Goal: Contribute content

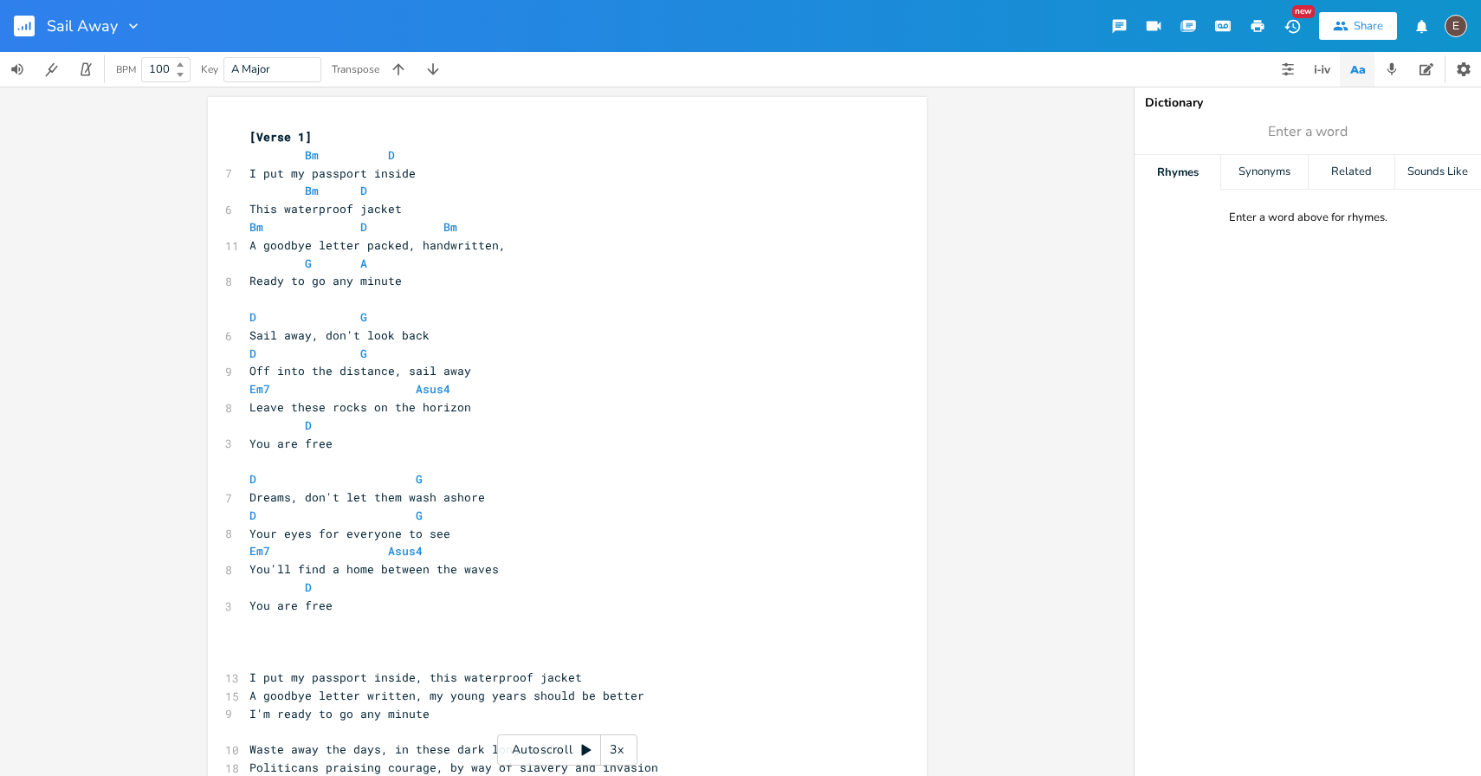
scroll to position [0, 7]
click at [19, 20] on rect "button" at bounding box center [24, 26] width 21 height 21
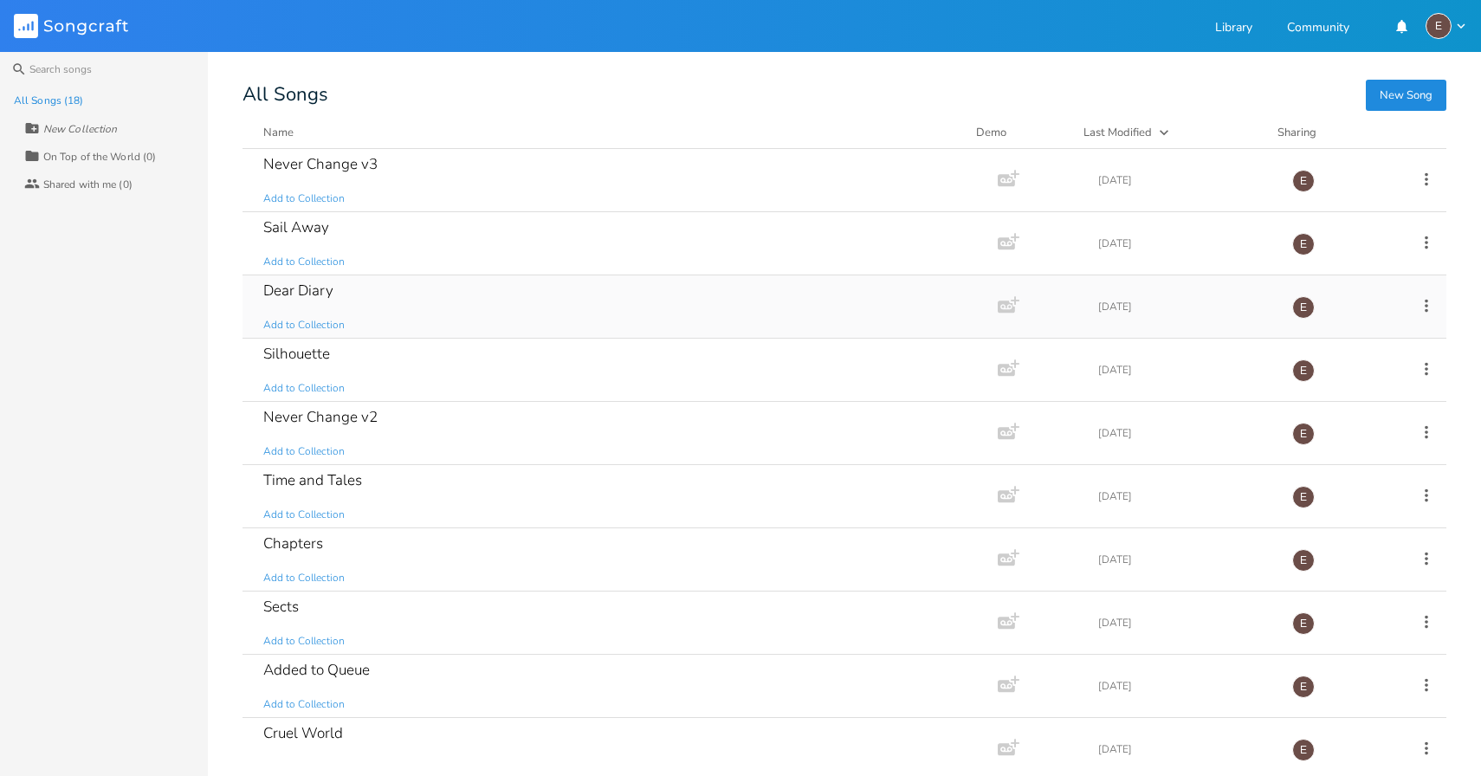
click at [508, 293] on div "Dear Diary Add to Collection" at bounding box center [616, 306] width 706 height 62
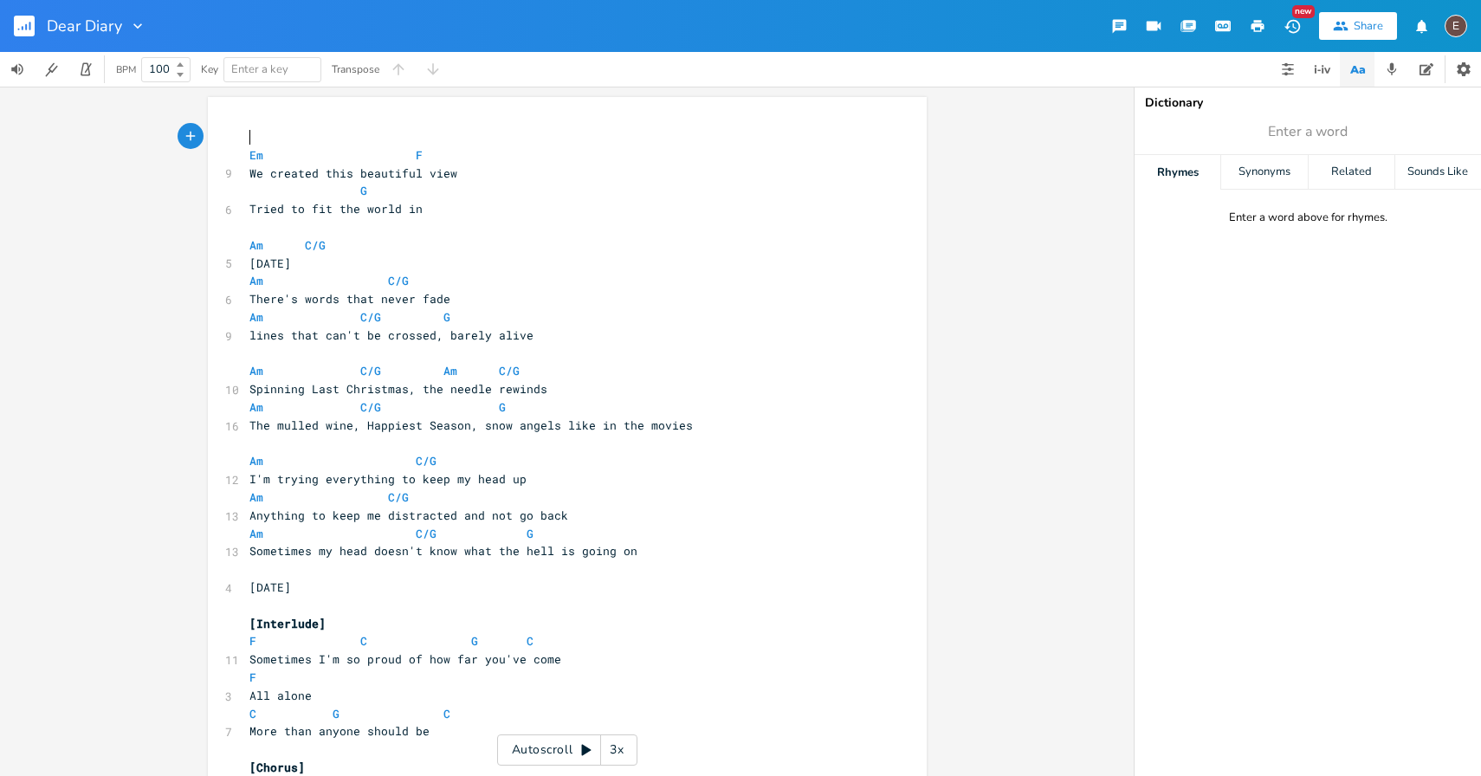
click at [489, 339] on span "lines that can't be crossed, barely alive" at bounding box center [391, 335] width 284 height 16
type textarea "made it out"
click at [431, 319] on span at bounding box center [430, 317] width 28 height 18
click at [623, 364] on pre "Am C/G Am C/G" at bounding box center [558, 371] width 625 height 18
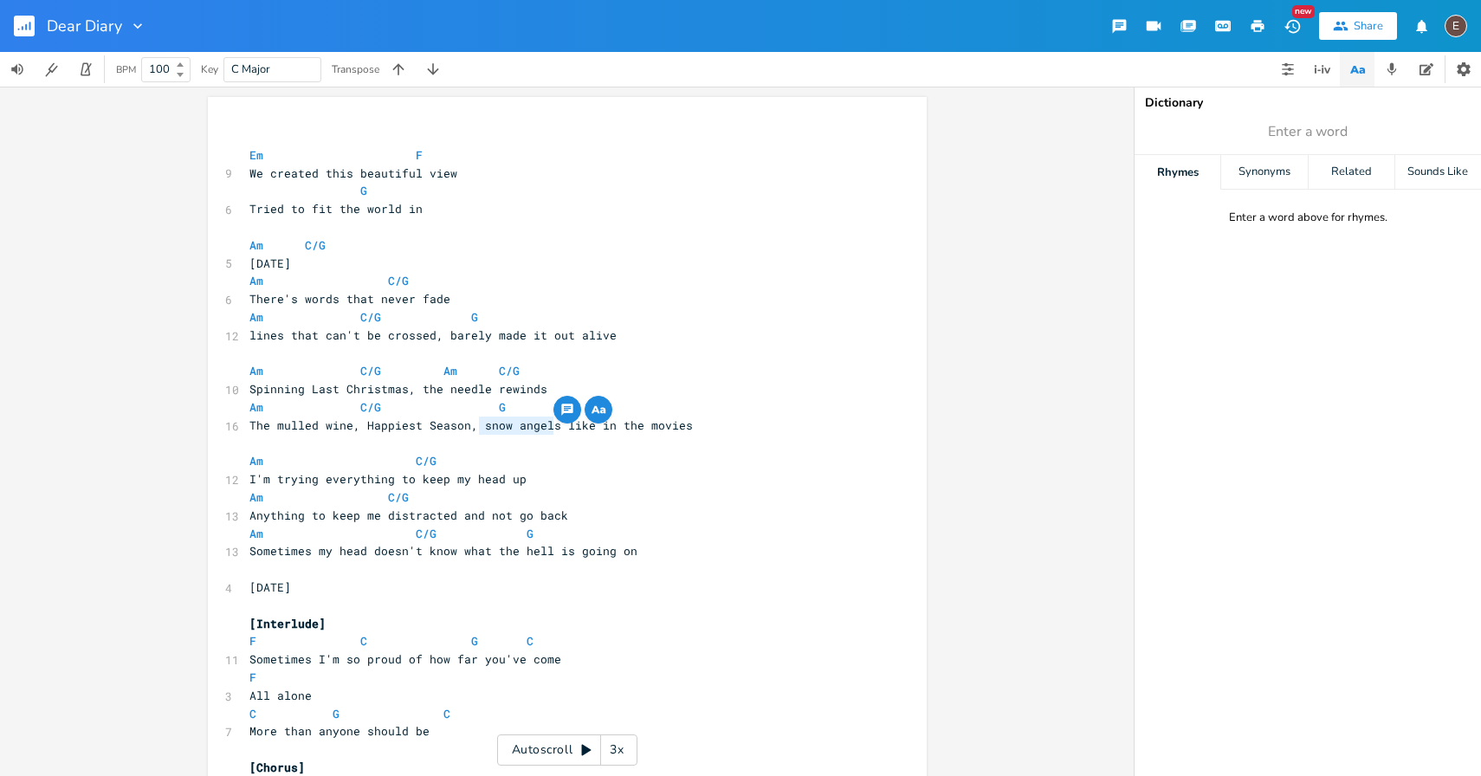
drag, startPoint x: 548, startPoint y: 429, endPoint x: 474, endPoint y: 429, distance: 74.5
click at [474, 429] on span "The mulled wine, Happiest Season, snow angels like in the movies" at bounding box center [470, 425] width 443 height 16
type textarea "black and white"
drag, startPoint x: 460, startPoint y: 420, endPoint x: 362, endPoint y: 425, distance: 98.0
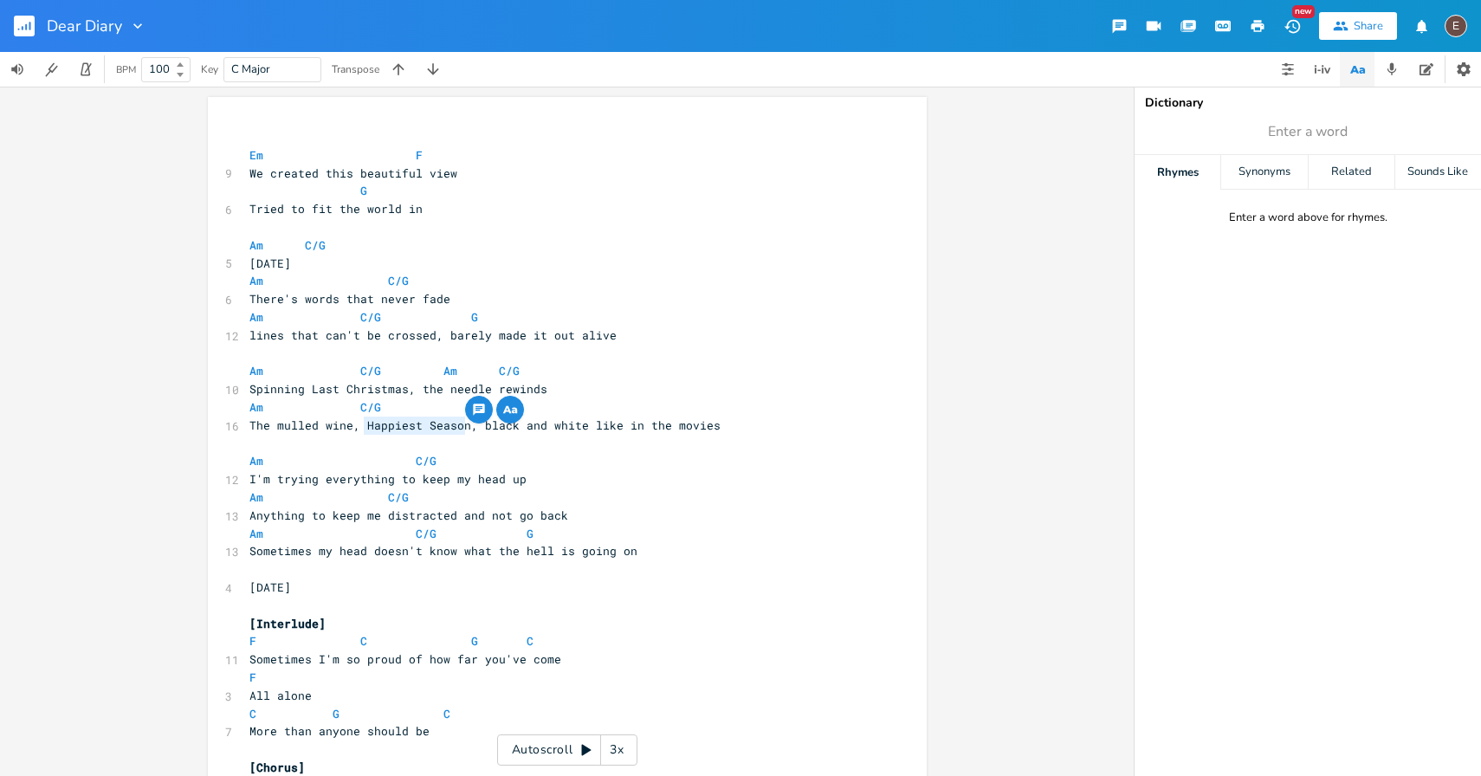
click at [361, 425] on span "The mulled wine, Happiest Season, black and white like in the movies" at bounding box center [484, 425] width 471 height 16
type textarea "snow angels"
click at [440, 425] on span "The mulled wine, snow angels, black and white like in the movies" at bounding box center [470, 425] width 443 height 16
type textarea "in"
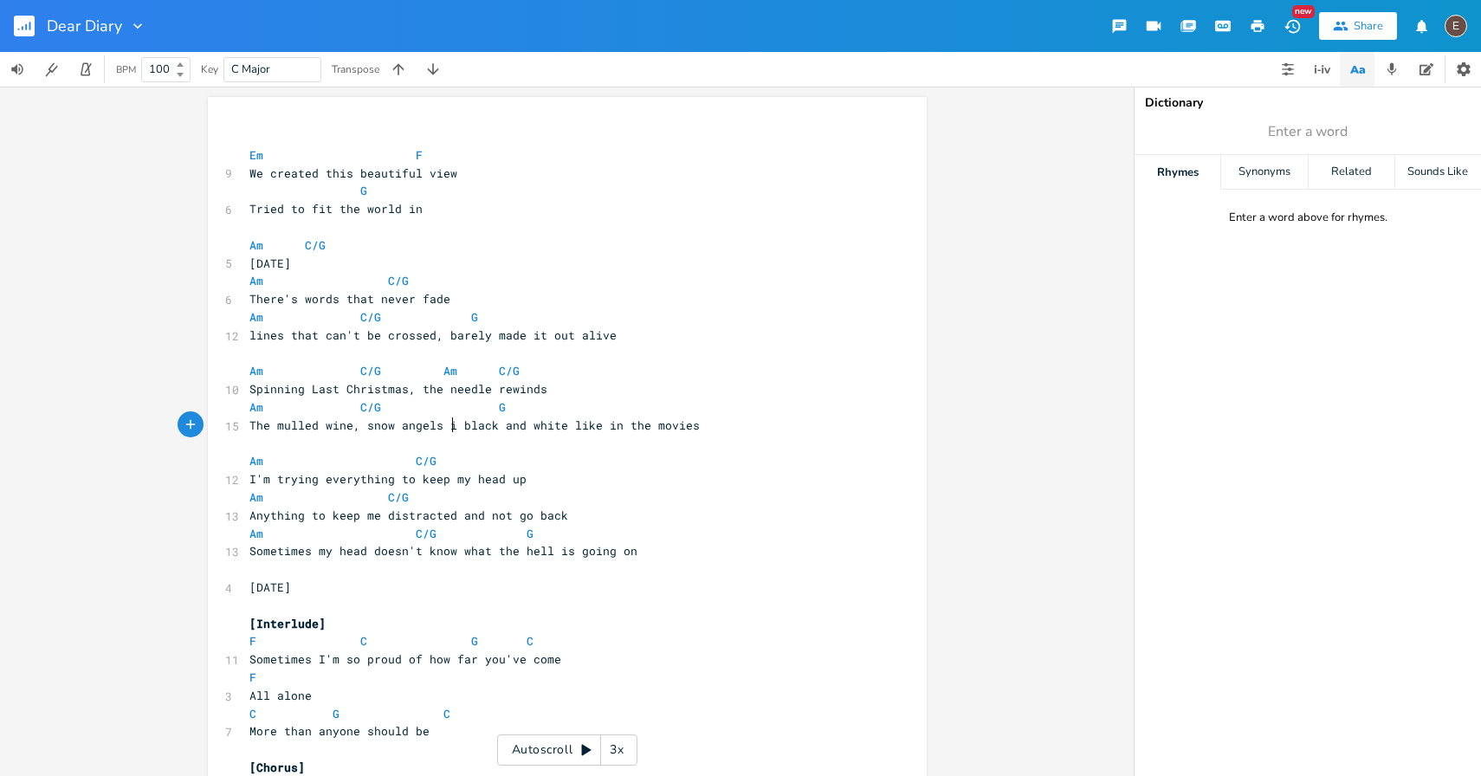
scroll to position [0, 10]
click at [607, 426] on span "The mulled wine, snow angels in black and white like in the movies" at bounding box center [477, 425] width 457 height 16
type textarea "in"
click at [607, 426] on span "The mulled wine, snow angels in black and white like in the movies" at bounding box center [477, 425] width 457 height 16
click at [716, 420] on pre "The mulled wine, snow angels in black and white like the movies" at bounding box center [558, 425] width 625 height 18
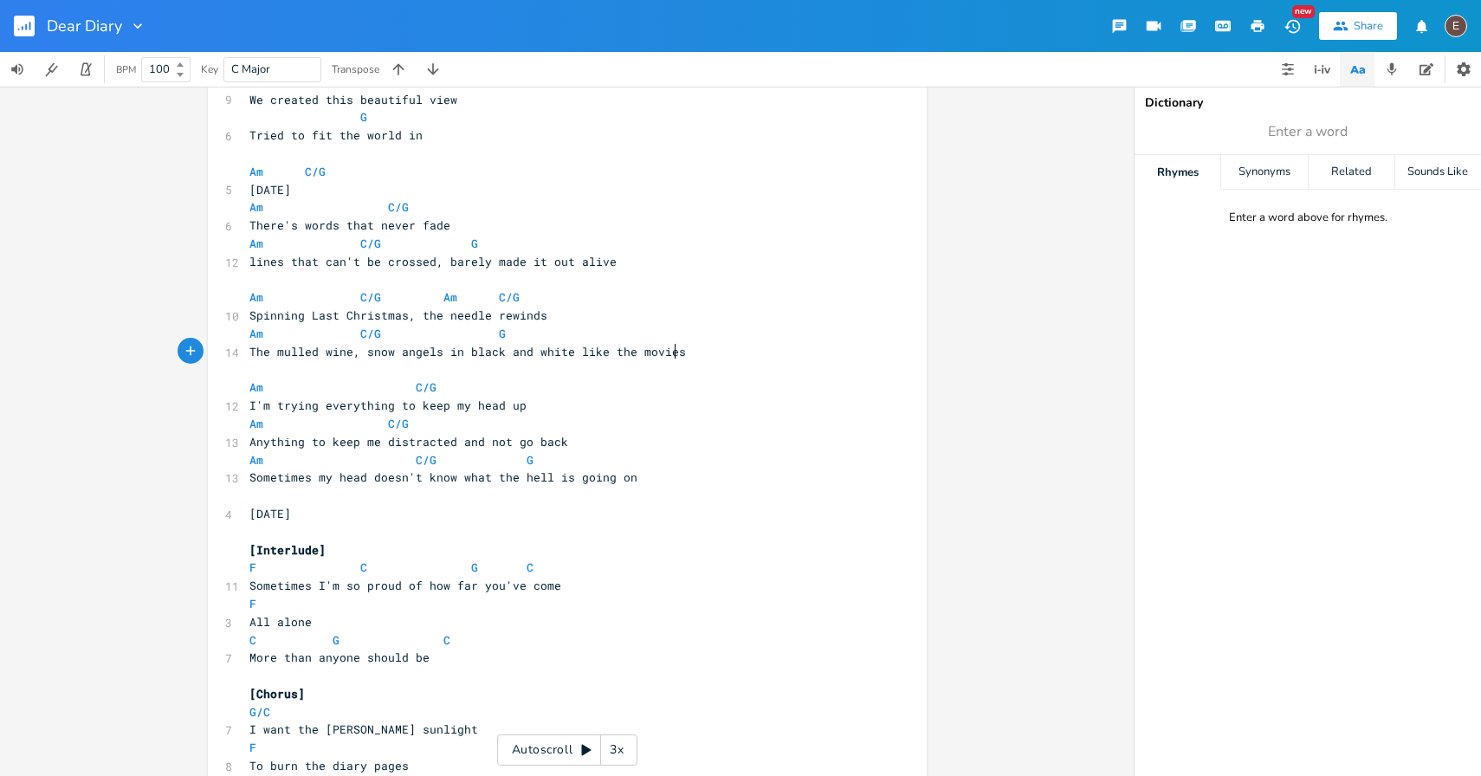
scroll to position [72, 0]
click at [682, 511] on pre "[DATE]" at bounding box center [558, 515] width 625 height 18
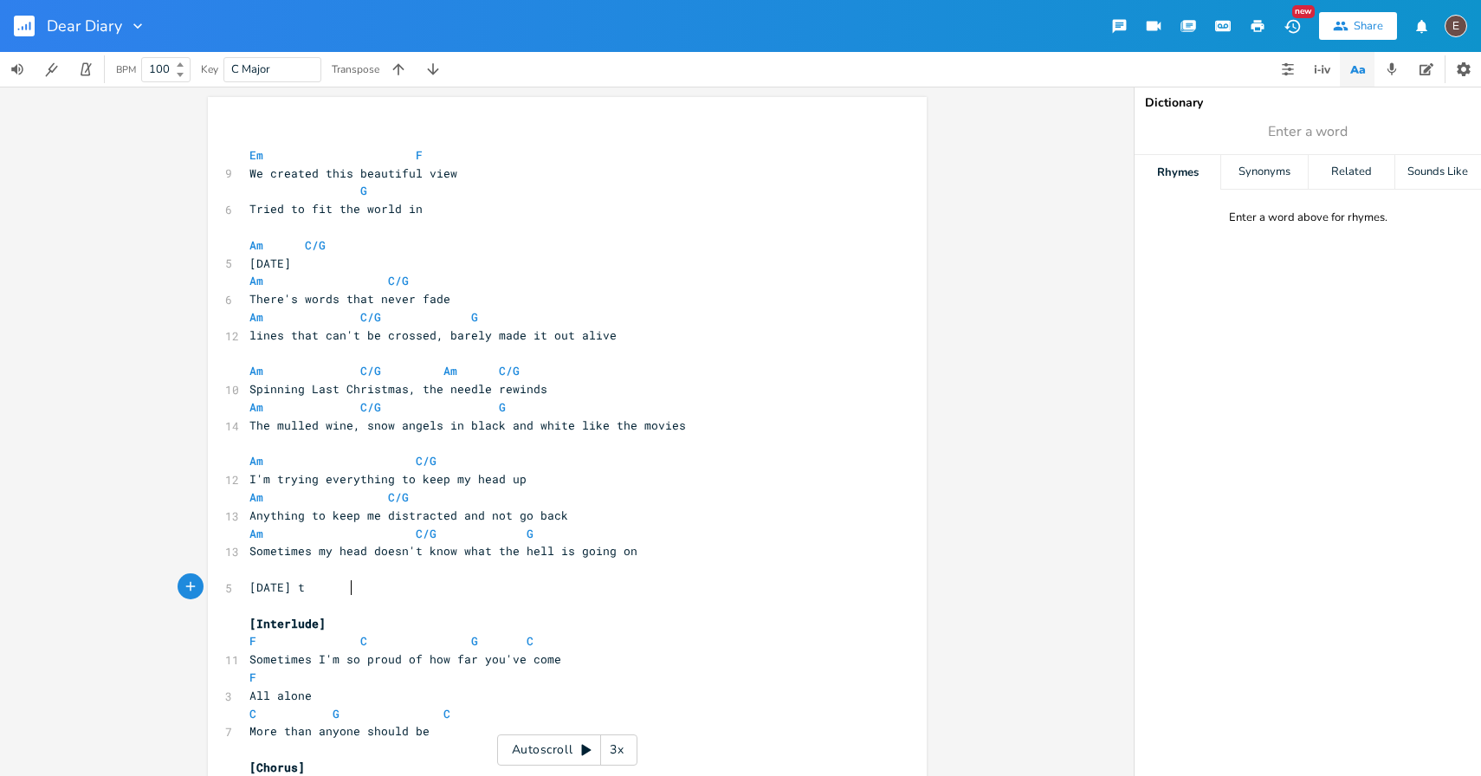
scroll to position [0, 4]
type textarea "t"
